Goal: Task Accomplishment & Management: Use online tool/utility

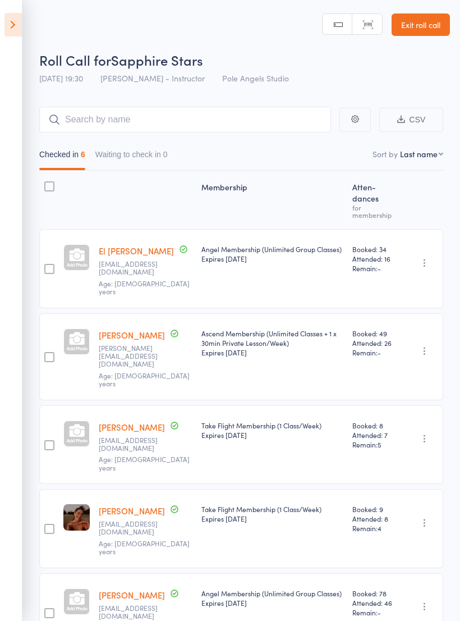
click at [20, 17] on icon at bounding box center [12, 25] width 17 height 24
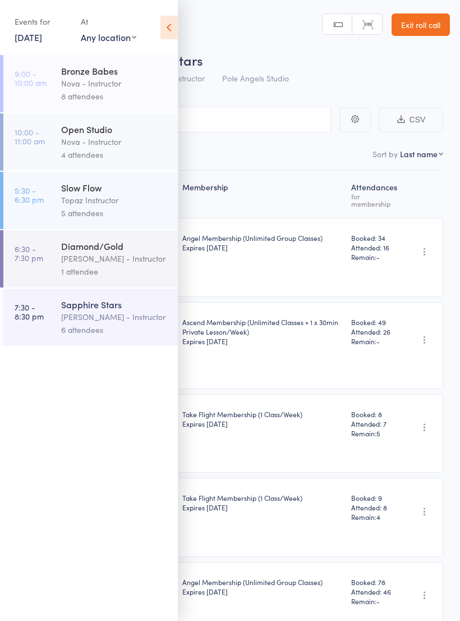
click at [40, 36] on link "[DATE]" at bounding box center [29, 37] width 28 height 12
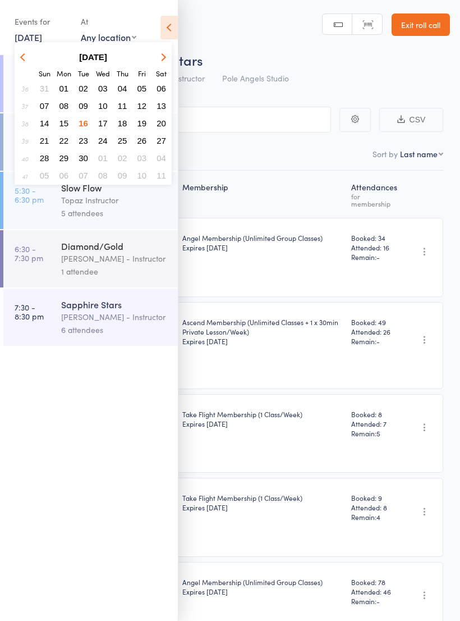
click at [101, 120] on span "17" at bounding box center [103, 123] width 10 height 10
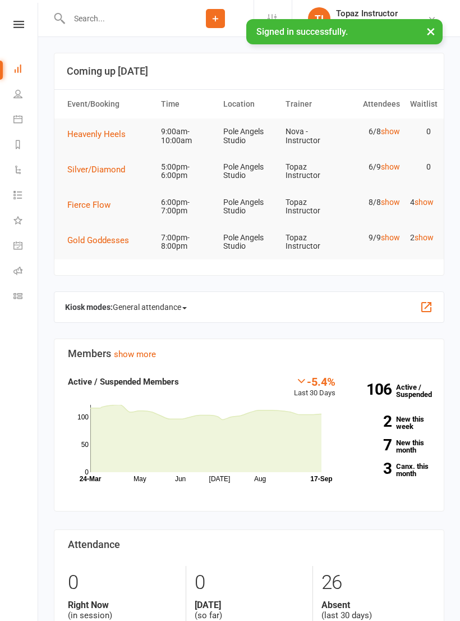
click at [89, 131] on span "Heavenly Heels" at bounding box center [96, 134] width 58 height 10
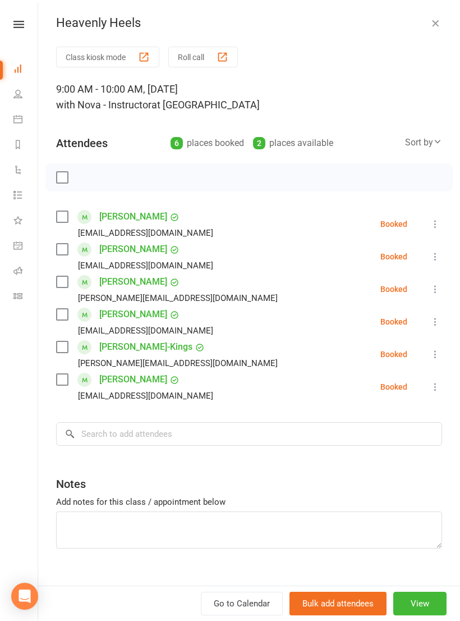
click at [197, 53] on button "Roll call" at bounding box center [203, 57] width 70 height 21
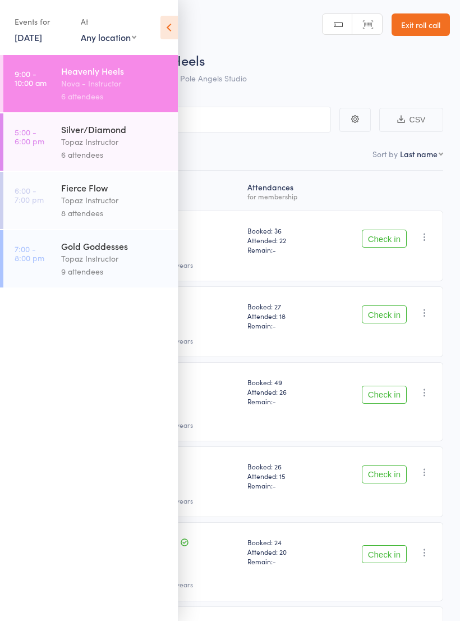
click at [170, 26] on icon at bounding box center [169, 28] width 17 height 24
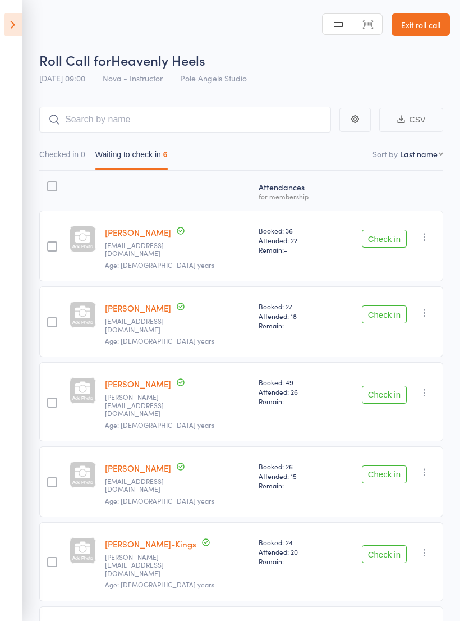
click at [376, 465] on button "Check in" at bounding box center [384, 474] width 45 height 18
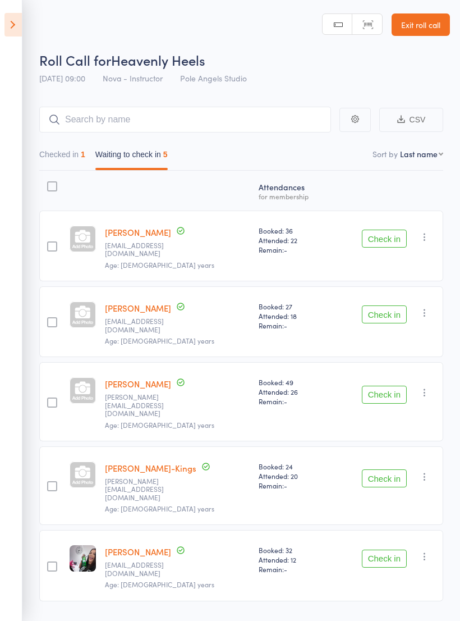
click at [386, 386] on button "Check in" at bounding box center [384, 395] width 45 height 18
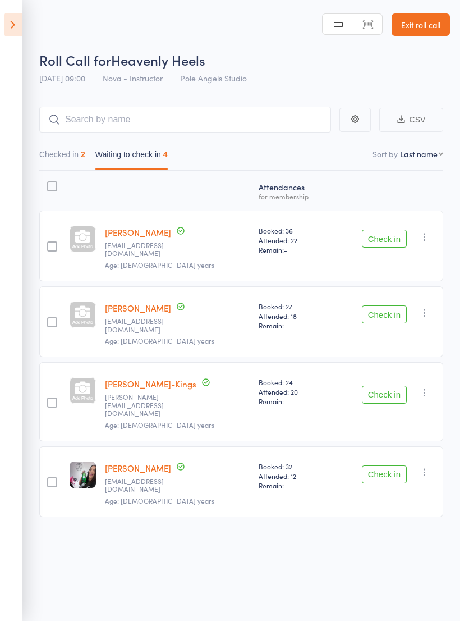
click at [388, 312] on button "Check in" at bounding box center [384, 314] width 45 height 18
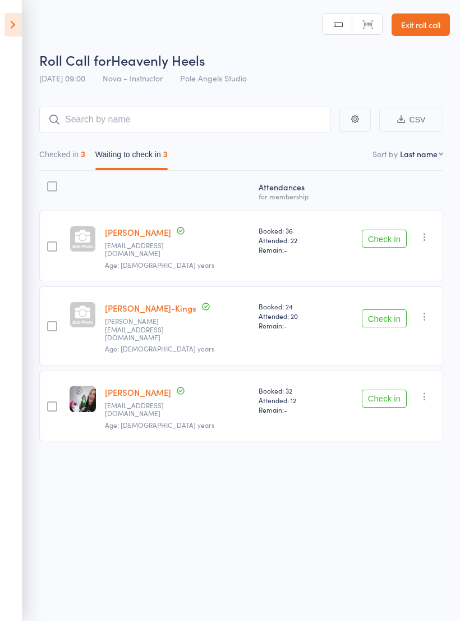
click at [383, 234] on button "Check in" at bounding box center [384, 239] width 45 height 18
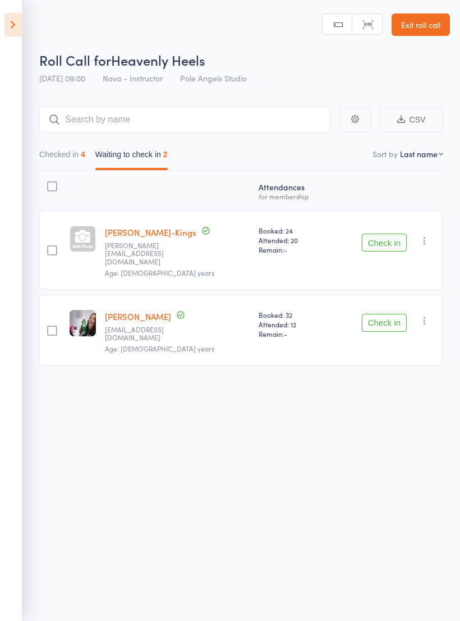
click at [53, 326] on div at bounding box center [52, 331] width 10 height 10
click at [49, 327] on input "checkbox" at bounding box center [49, 327] width 0 height 0
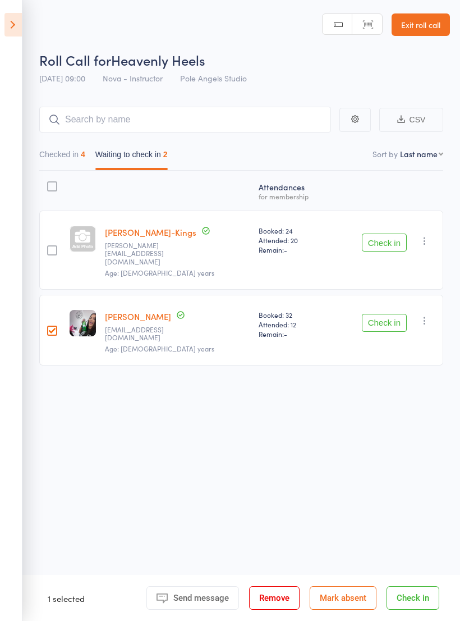
click at [391, 314] on button "Check in" at bounding box center [384, 323] width 45 height 18
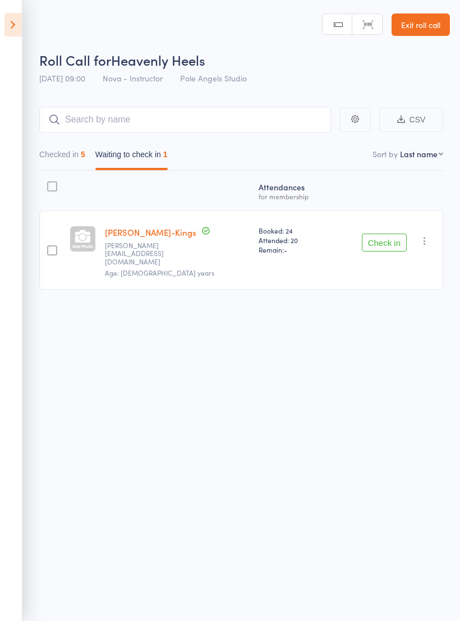
click at [391, 234] on button "Check in" at bounding box center [384, 243] width 45 height 18
